Goal: Find contact information: Find contact information

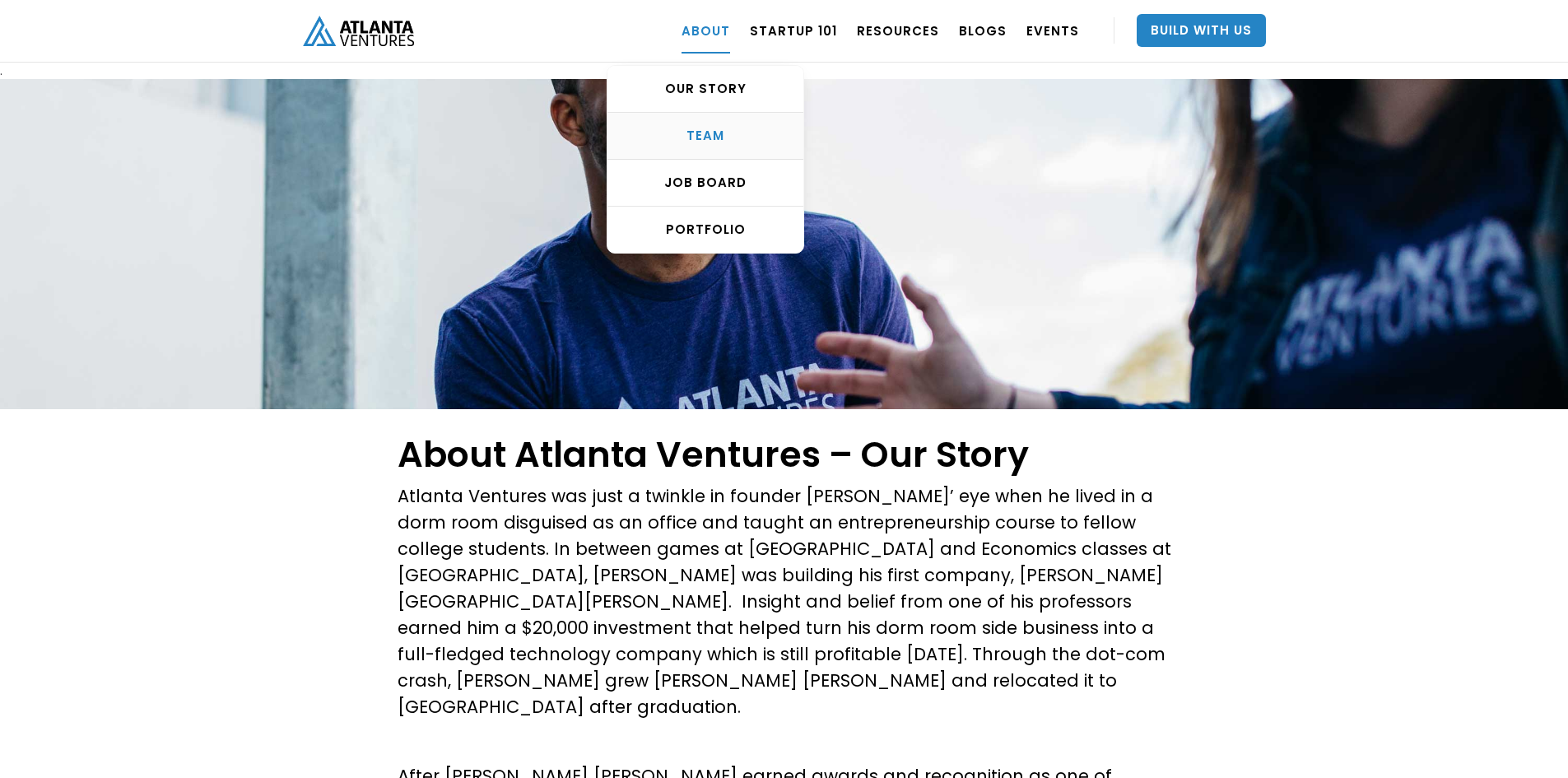
click at [737, 142] on div "TEAM" at bounding box center [706, 135] width 196 height 16
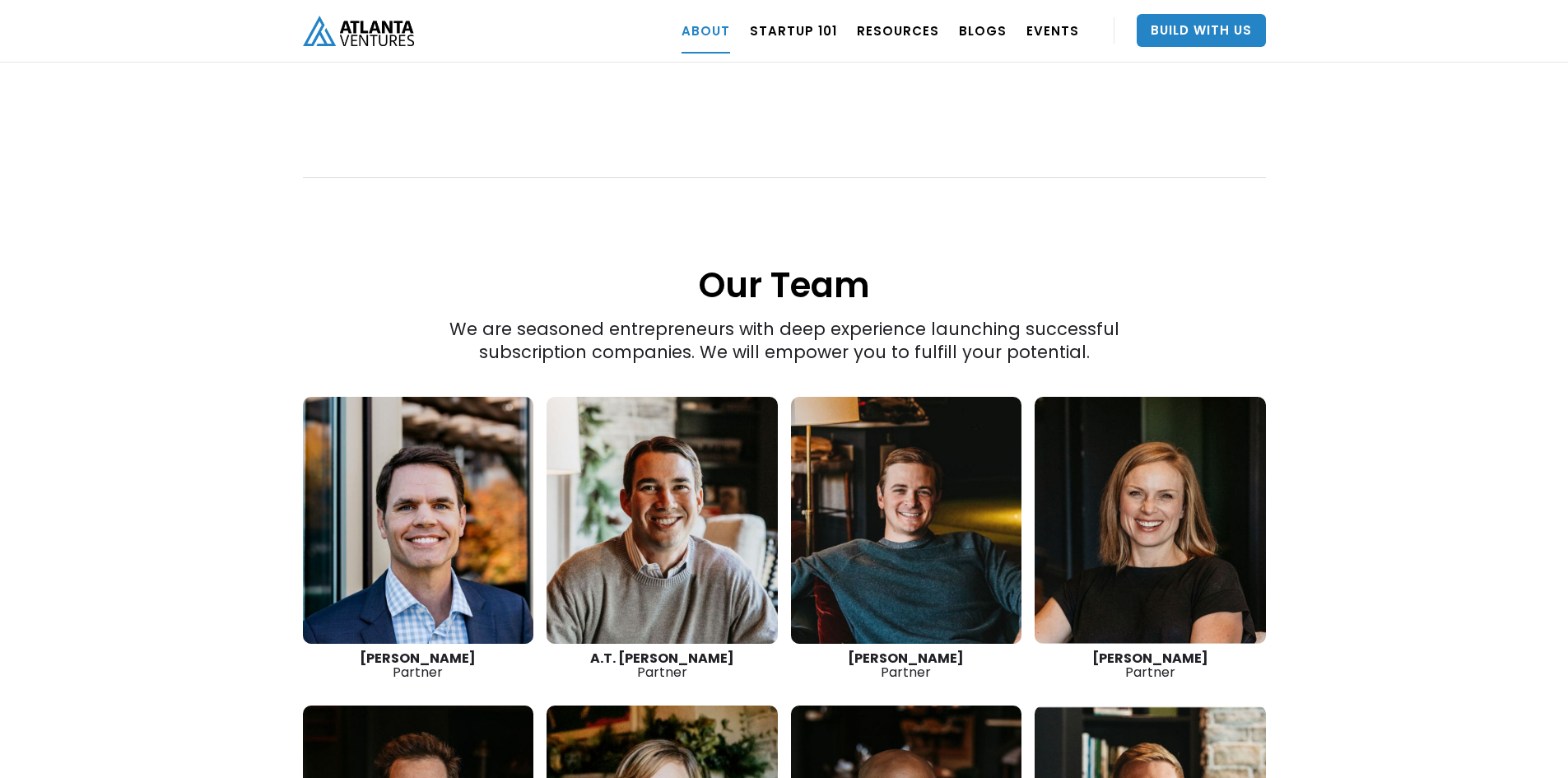
scroll to position [2086, 0]
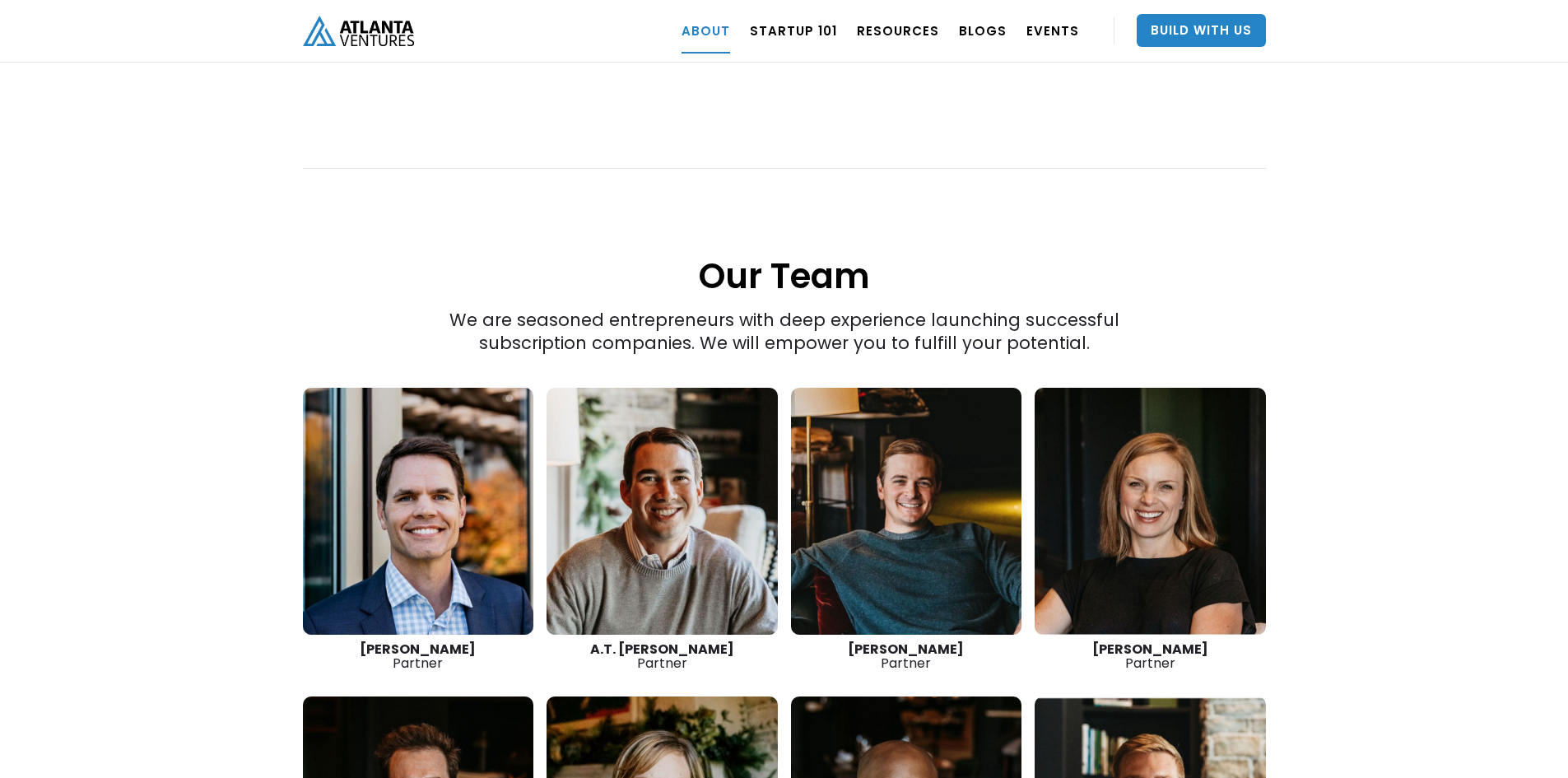
click at [411, 451] on link at bounding box center [418, 511] width 231 height 247
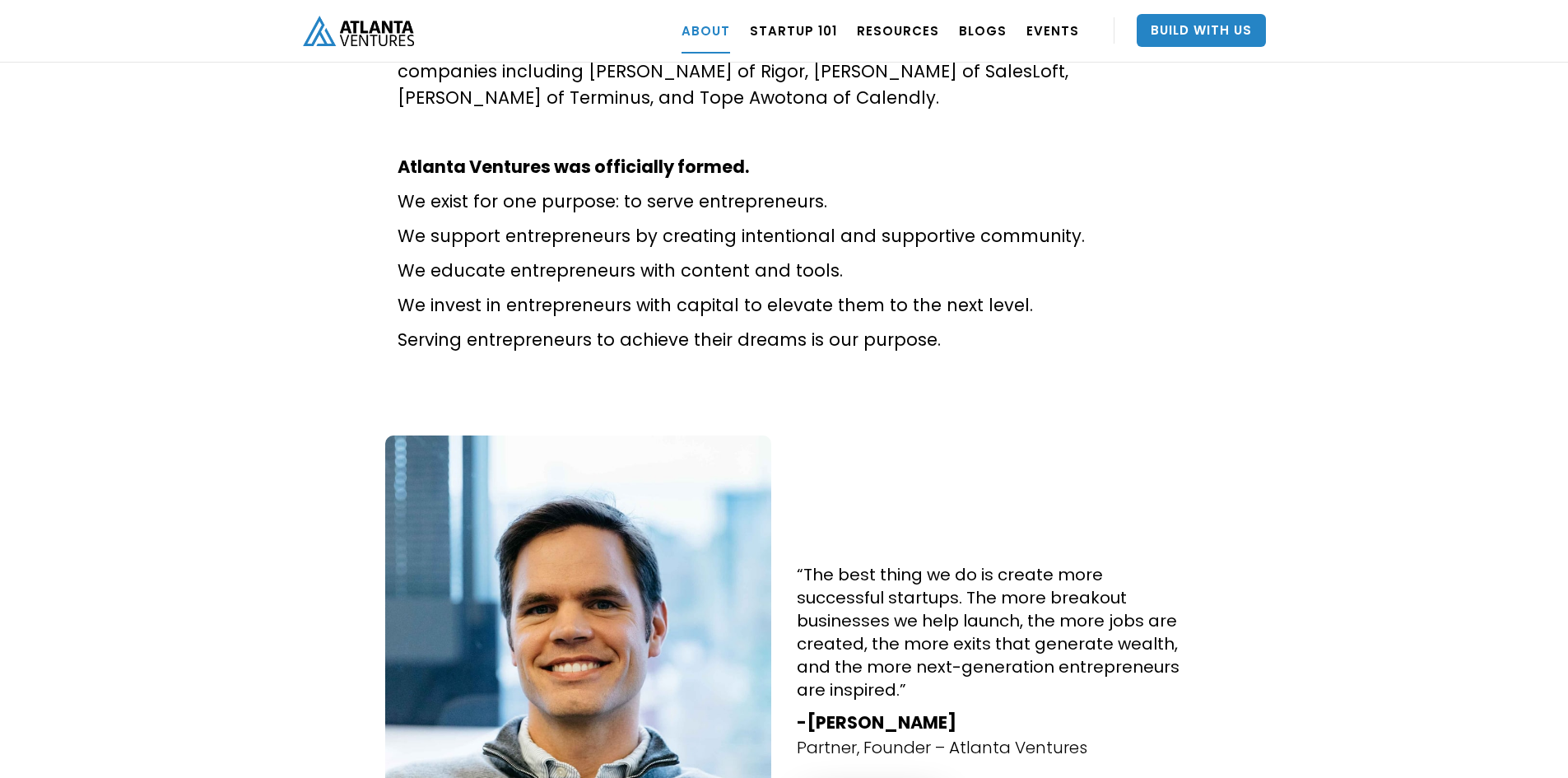
scroll to position [1262, 0]
